Goal: Understand process/instructions

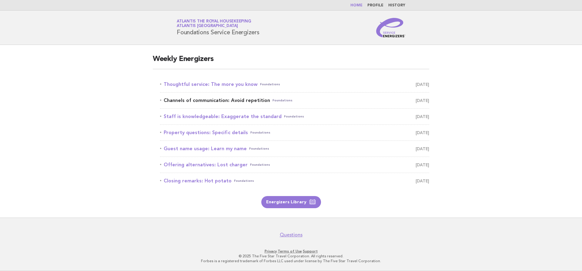
click at [213, 99] on link "Channels of communication: Avoid repetition Foundations [DATE]" at bounding box center [294, 100] width 269 height 8
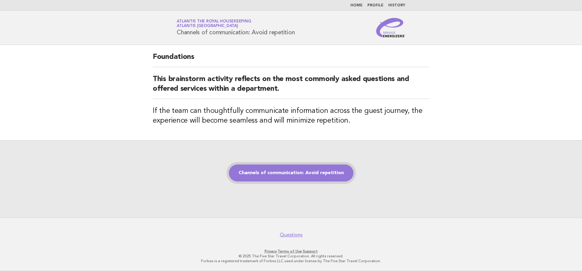
click at [306, 170] on link "Channels of communication: Avoid repetition" at bounding box center [291, 172] width 125 height 17
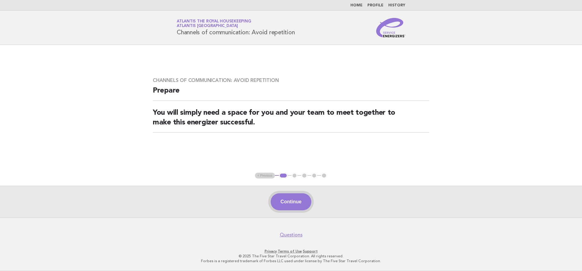
click at [282, 207] on button "Continue" at bounding box center [291, 201] width 40 height 17
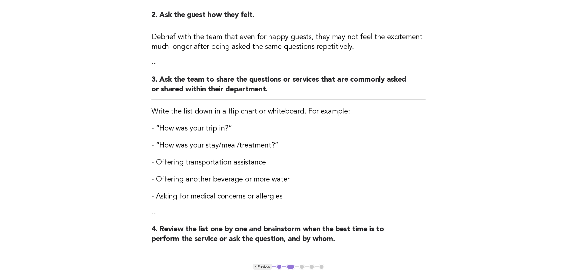
scroll to position [152, 0]
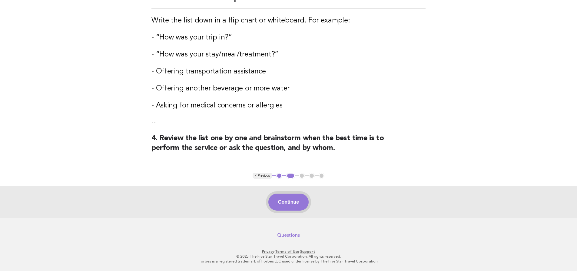
click at [282, 199] on button "Continue" at bounding box center [288, 201] width 40 height 17
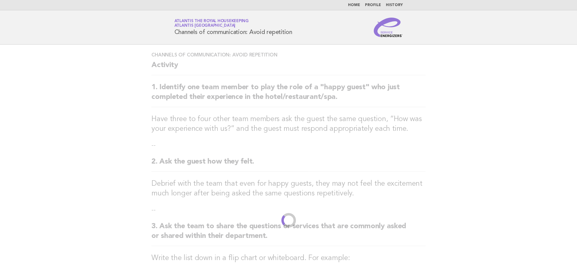
scroll to position [0, 0]
